Goal: Contribute content

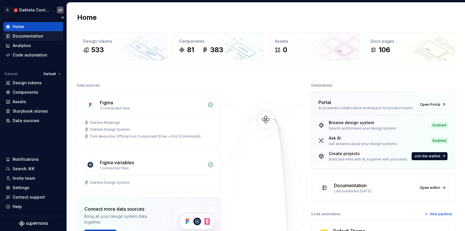
click at [30, 35] on div "Documentation" at bounding box center [28, 36] width 31 height 6
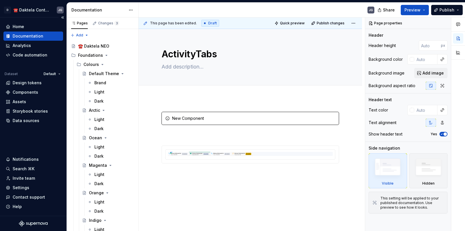
drag, startPoint x: 44, startPoint y: 37, endPoint x: 32, endPoint y: 35, distance: 12.5
click at [32, 35] on div "Documentation" at bounding box center [28, 36] width 31 height 6
click at [461, 10] on button "Publish" at bounding box center [447, 10] width 32 height 10
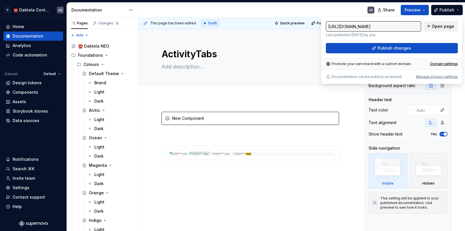
click at [435, 25] on span "Open page" at bounding box center [443, 27] width 22 height 6
click at [391, 26] on input "[URL][DOMAIN_NAME]" at bounding box center [373, 26] width 95 height 10
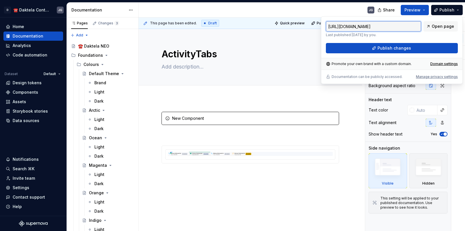
type textarea "*"
